Goal: Task Accomplishment & Management: Complete application form

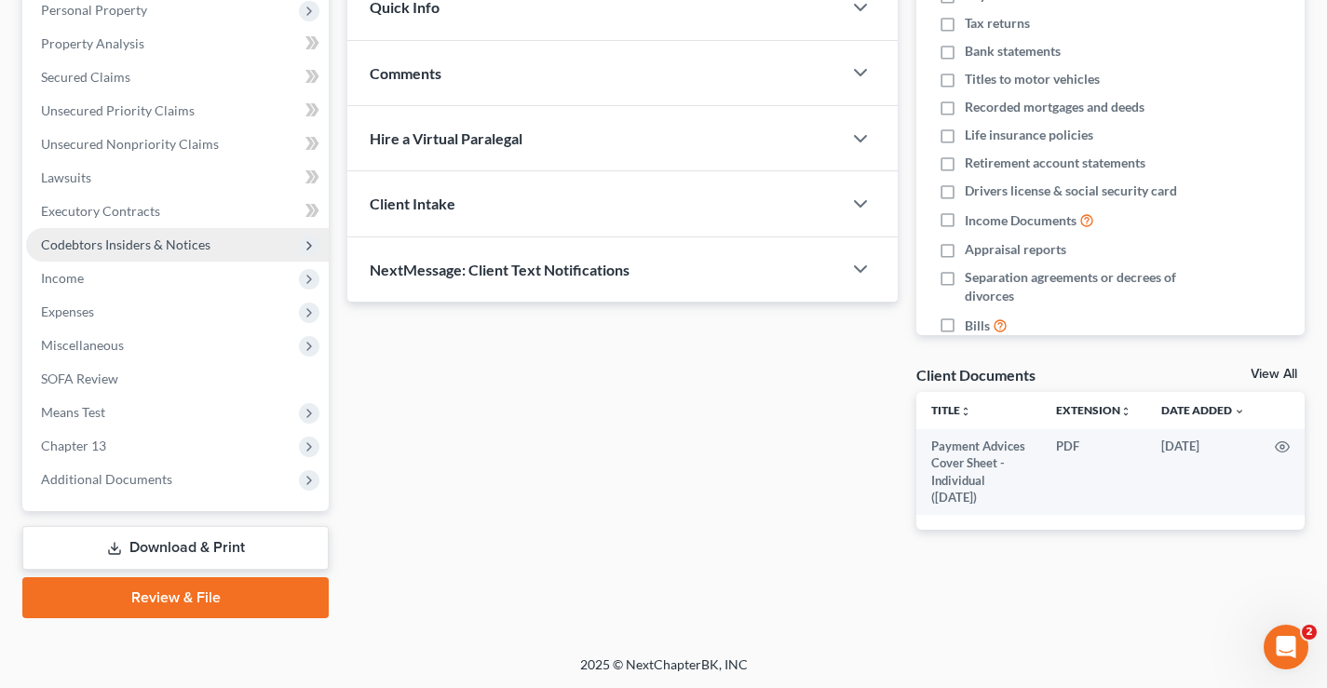
scroll to position [335, 0]
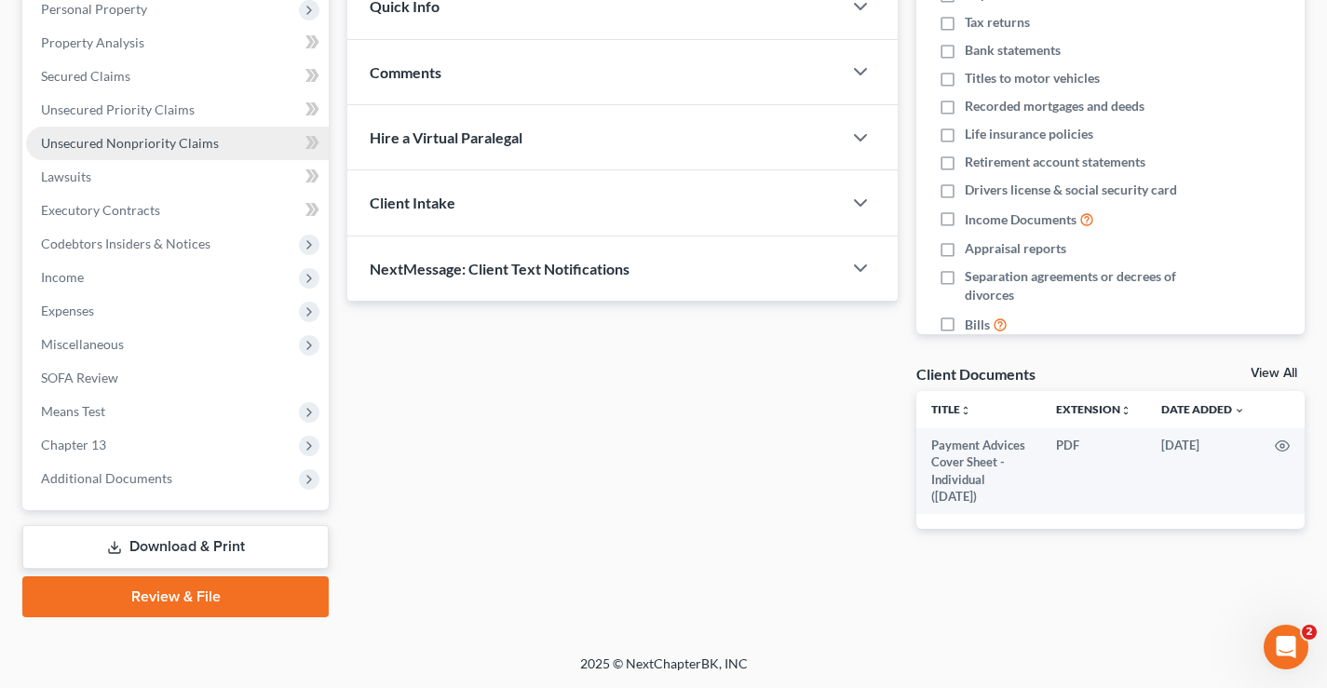
click at [64, 142] on span "Unsecured Nonpriority Claims" at bounding box center [130, 143] width 178 height 16
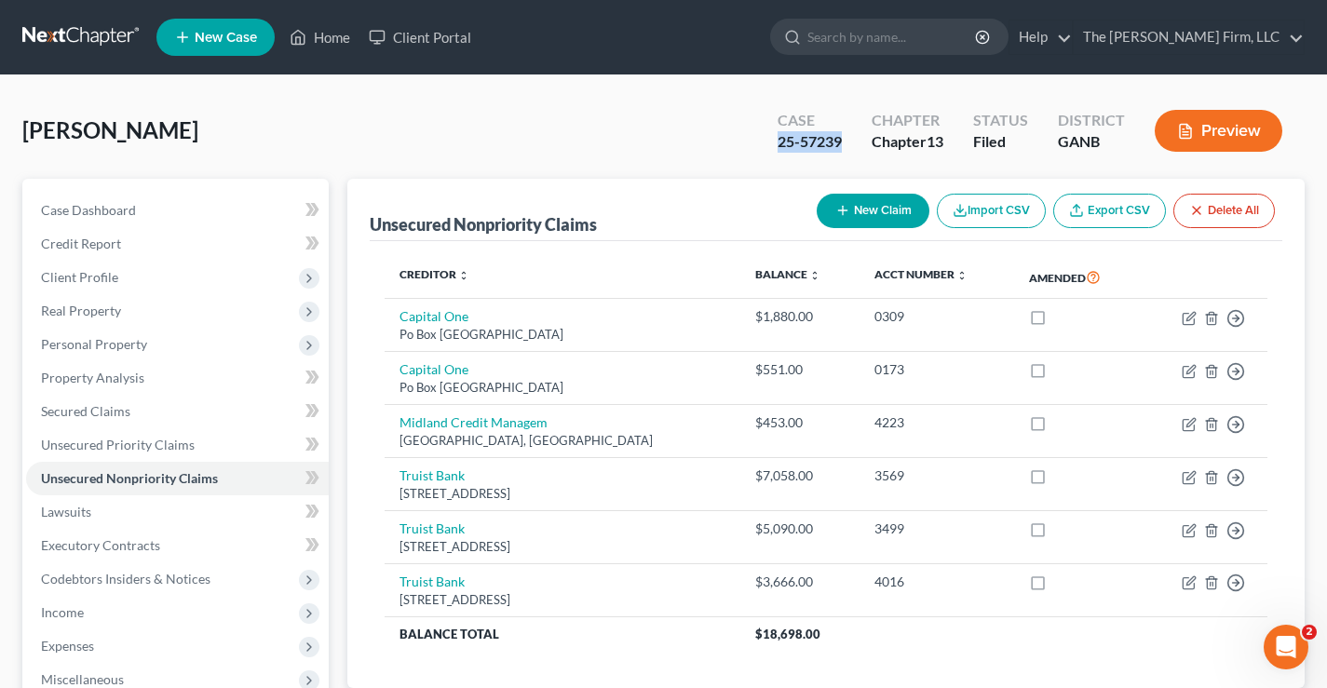
click at [872, 212] on button "New Claim" at bounding box center [873, 211] width 113 height 34
select select "0"
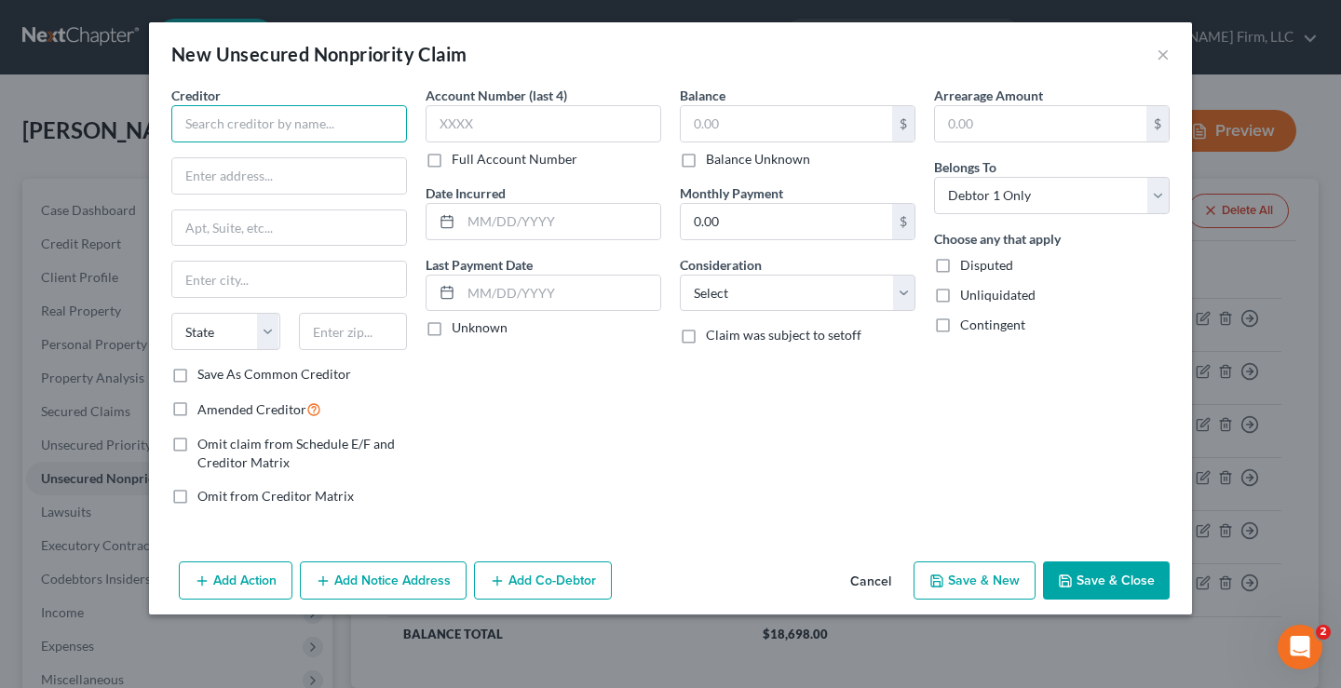
click at [194, 123] on input "text" at bounding box center [289, 123] width 236 height 37
click at [240, 128] on input "midland" at bounding box center [289, 123] width 236 height 37
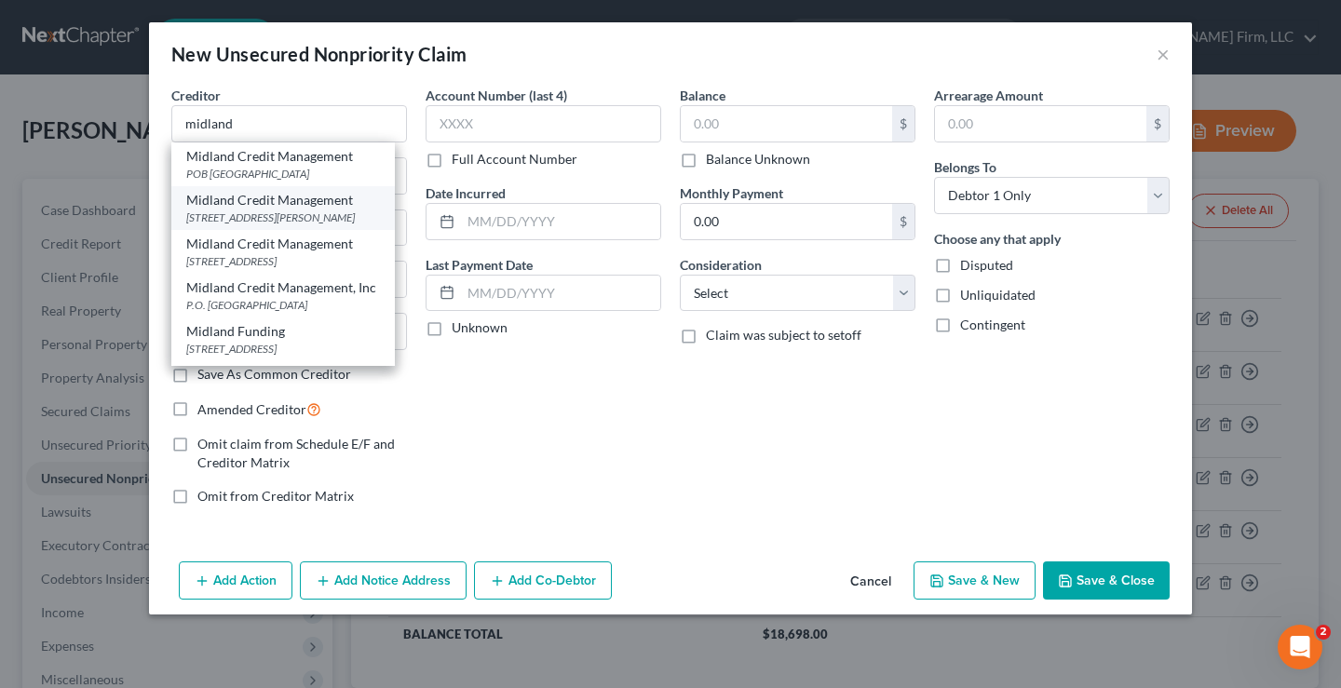
click at [296, 221] on div "[STREET_ADDRESS][PERSON_NAME]" at bounding box center [283, 217] width 194 height 16
type input "Midland Credit Management"
type input "POB 2037"
type input "[PERSON_NAME]"
select select "23"
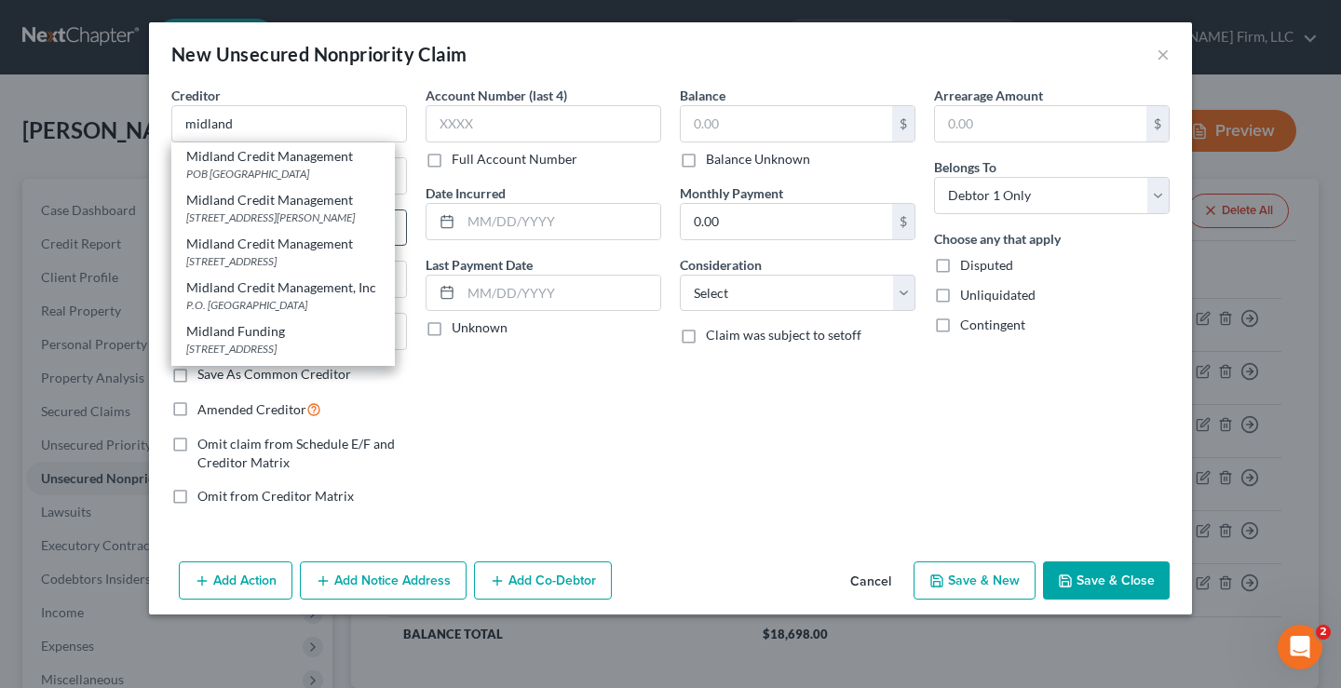
type input "48090"
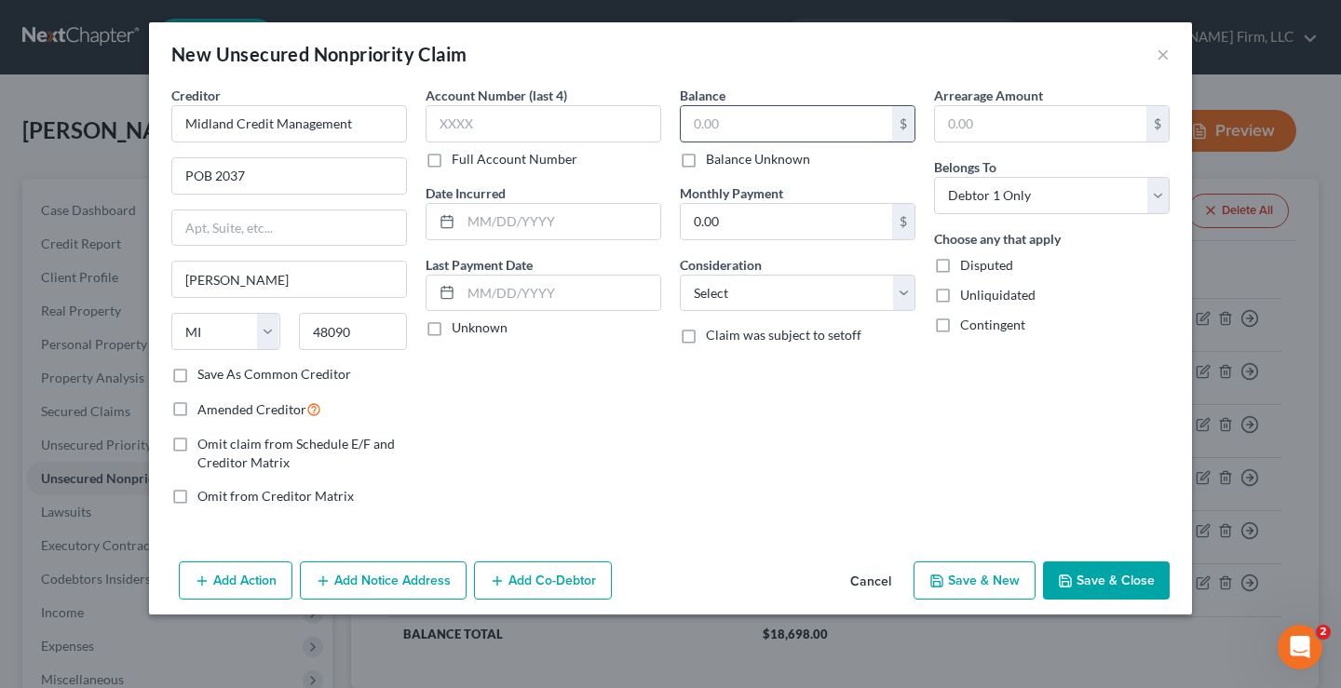
click at [712, 117] on input "text" at bounding box center [786, 123] width 211 height 35
type input "453.17"
click at [545, 386] on div "Account Number (last 4) Full Account Number Date Incurred Last Payment Date Unk…" at bounding box center [543, 303] width 254 height 435
click at [738, 405] on div "Balance 453.17 $ Balance Unknown Balance Undetermined 453.17 $ Balance Unknown …" at bounding box center [797, 303] width 254 height 435
click at [1120, 581] on button "Save & Close" at bounding box center [1106, 580] width 127 height 39
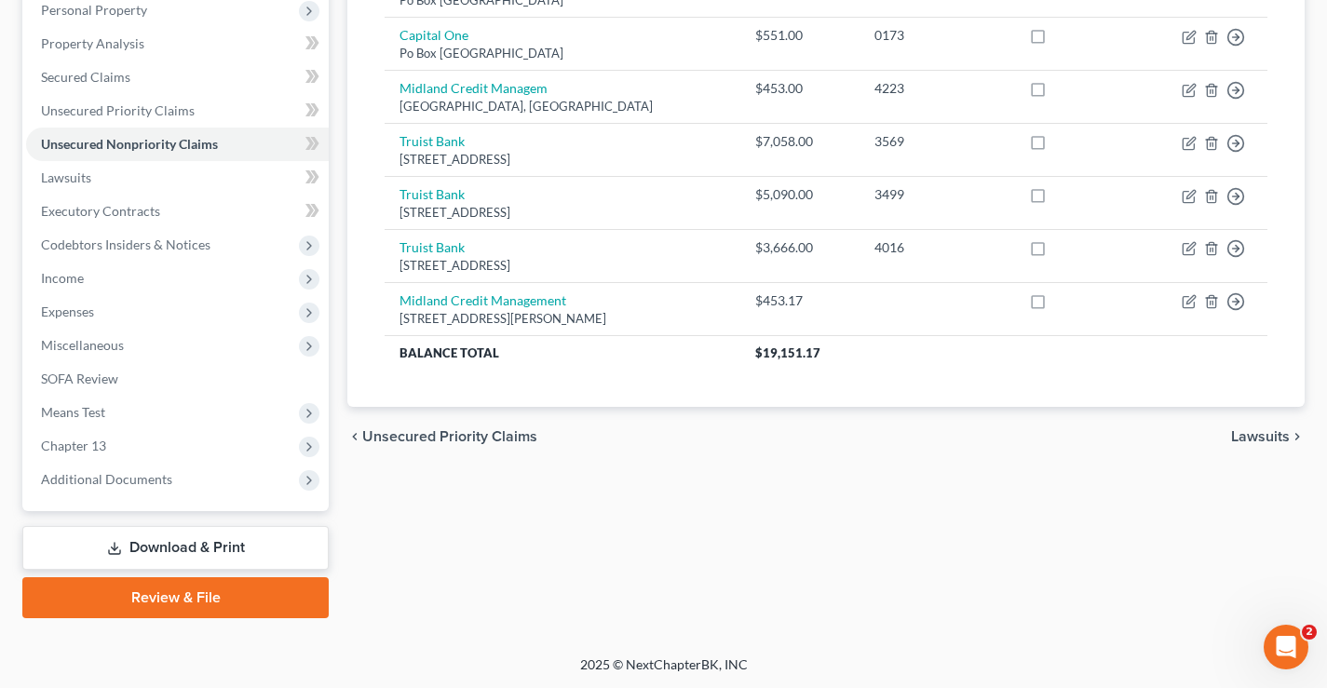
scroll to position [335, 0]
click at [186, 547] on link "Download & Print" at bounding box center [175, 547] width 306 height 44
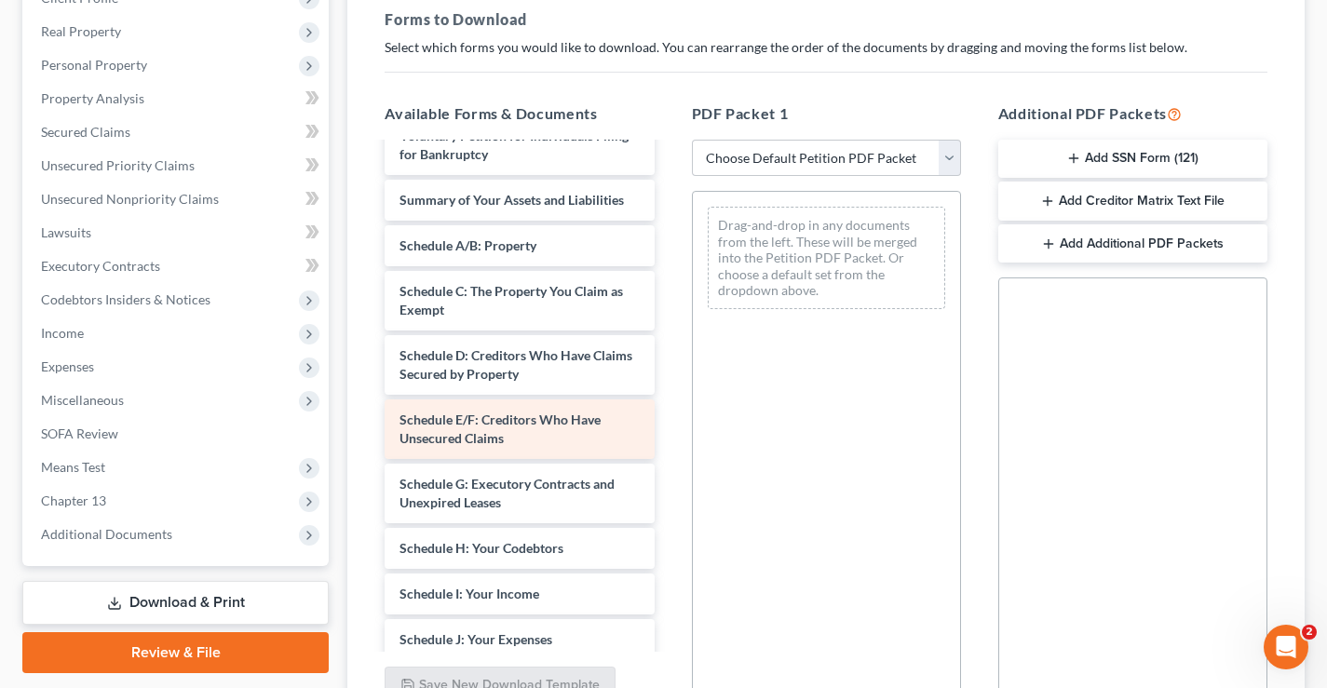
scroll to position [186, 0]
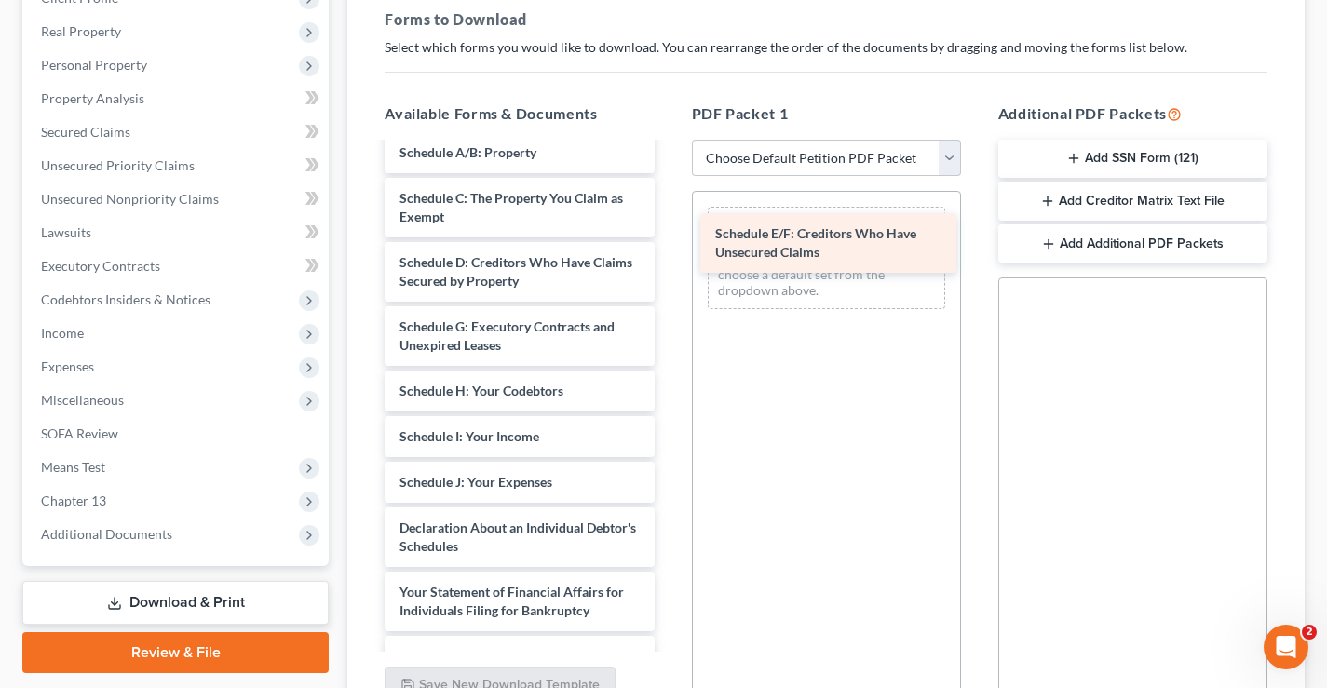
drag, startPoint x: 505, startPoint y: 335, endPoint x: 785, endPoint y: 242, distance: 295.3
click at [669, 242] on div "Schedule E/F: Creditors Who Have Unsecured Claims Payment Advices Cover Sheet -…" at bounding box center [519, 427] width 299 height 939
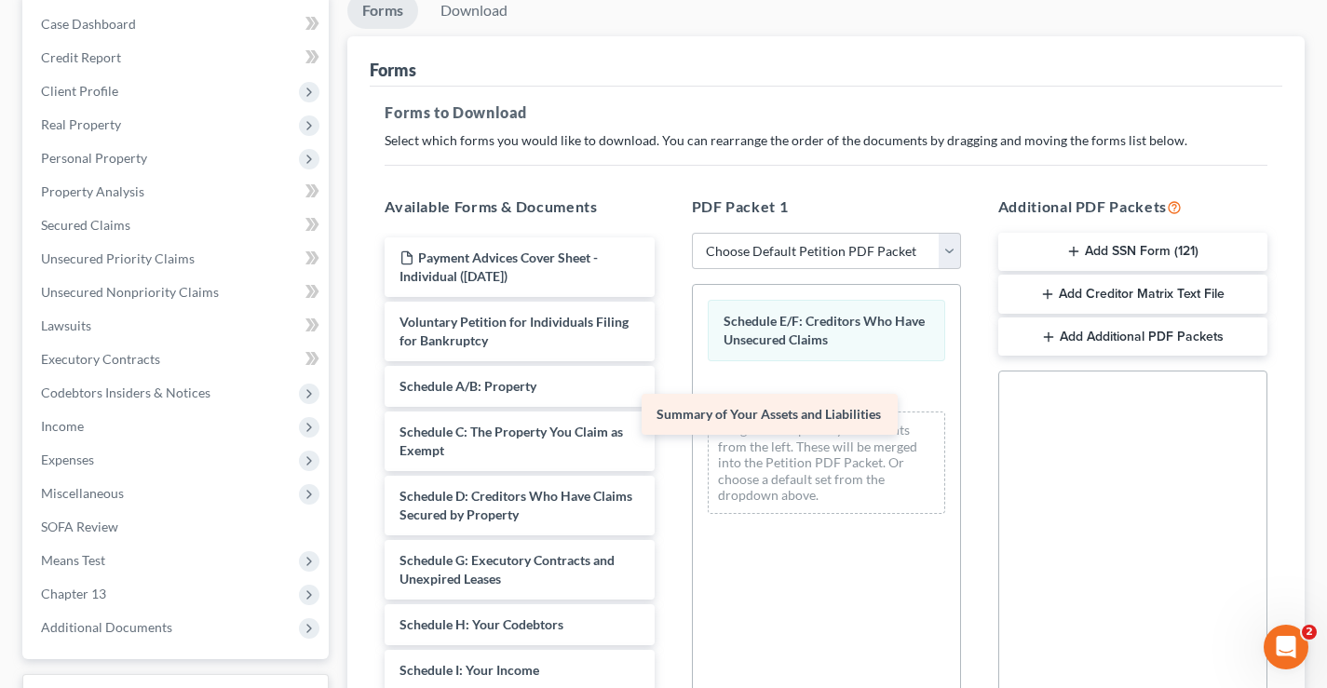
drag, startPoint x: 616, startPoint y: 411, endPoint x: 788, endPoint y: 421, distance: 171.6
click at [669, 421] on div "Summary of Your Assets and Liabilities Payment Advices Cover Sheet - Individual…" at bounding box center [519, 683] width 299 height 893
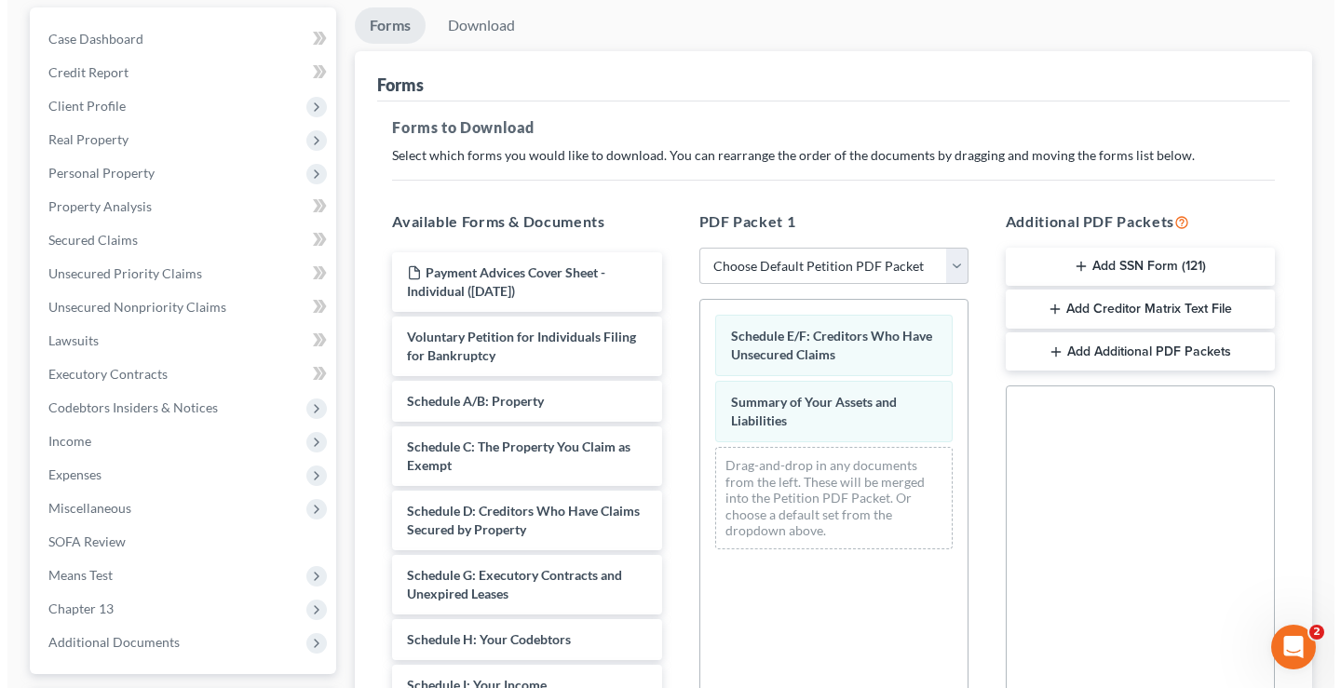
scroll to position [0, 0]
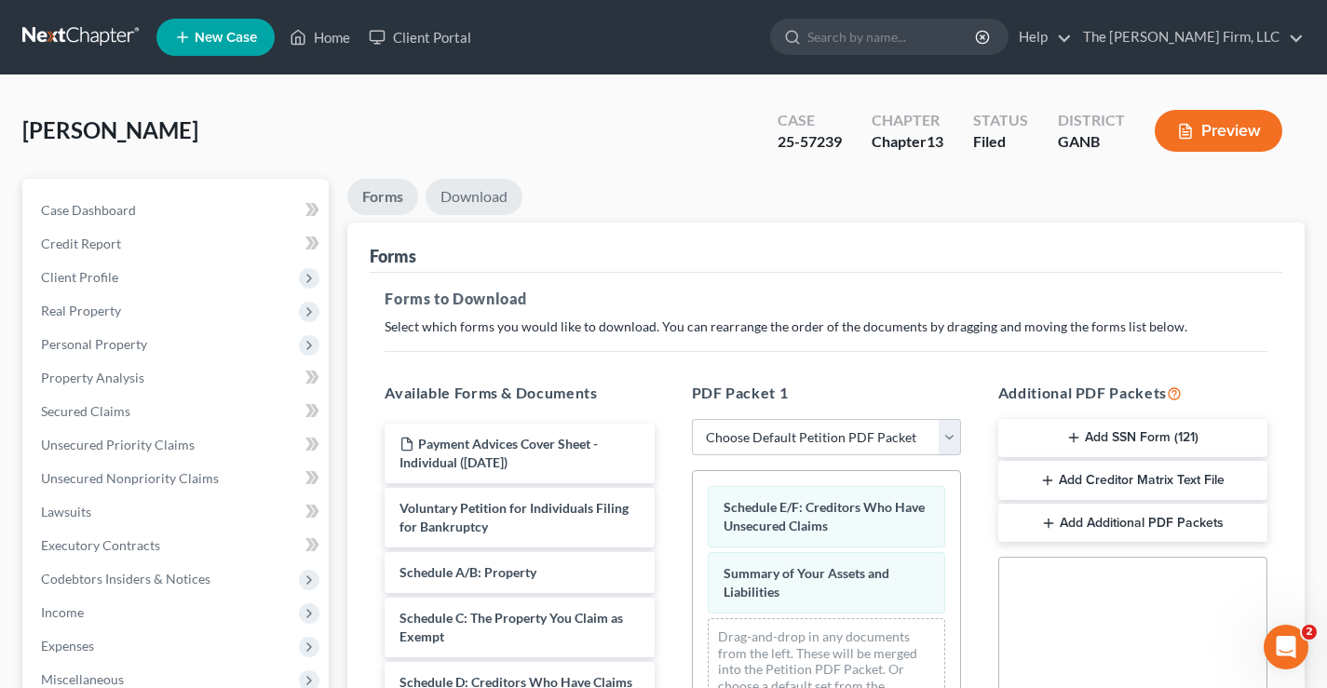
click at [485, 198] on link "Download" at bounding box center [474, 197] width 97 height 36
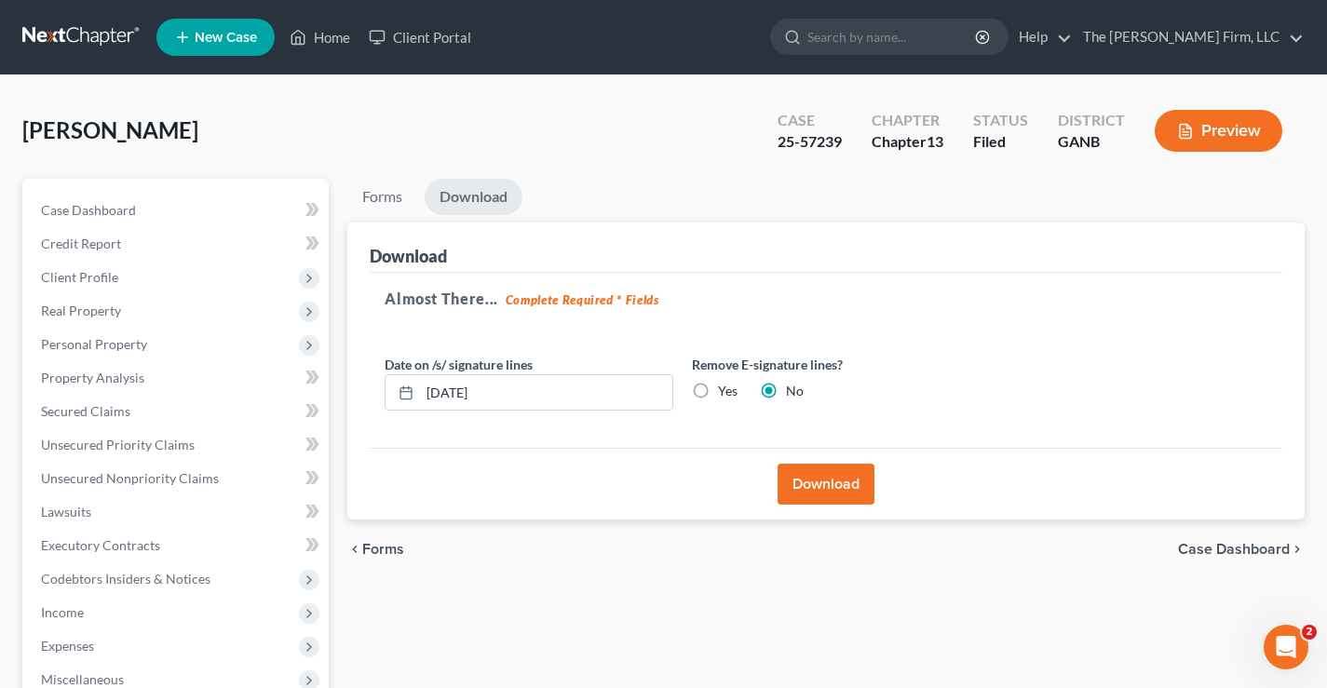
click at [842, 491] on button "Download" at bounding box center [825, 484] width 97 height 41
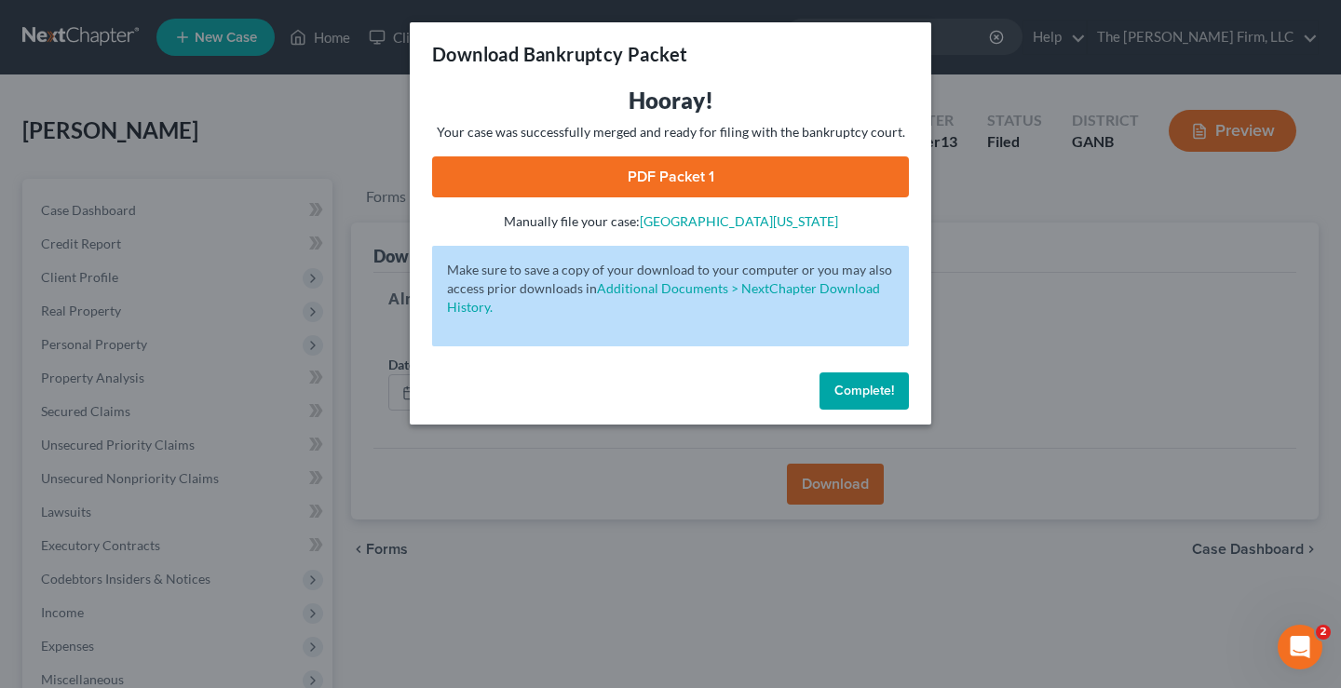
click at [711, 174] on link "PDF Packet 1" at bounding box center [670, 176] width 477 height 41
